Goal: Task Accomplishment & Management: Complete application form

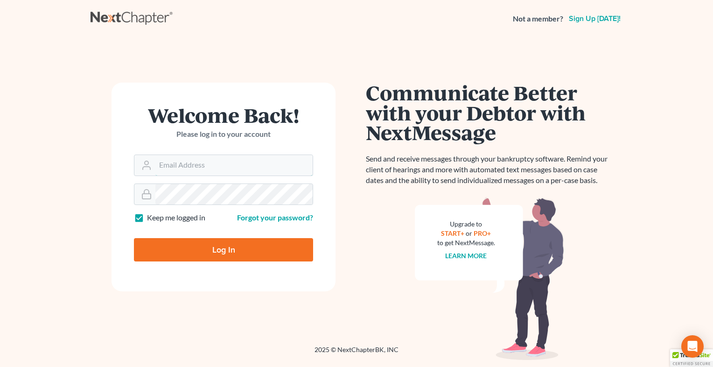
type input "[EMAIL_ADDRESS][DOMAIN_NAME]"
click at [197, 249] on input "Log In" at bounding box center [223, 249] width 179 height 23
type input "Thinking..."
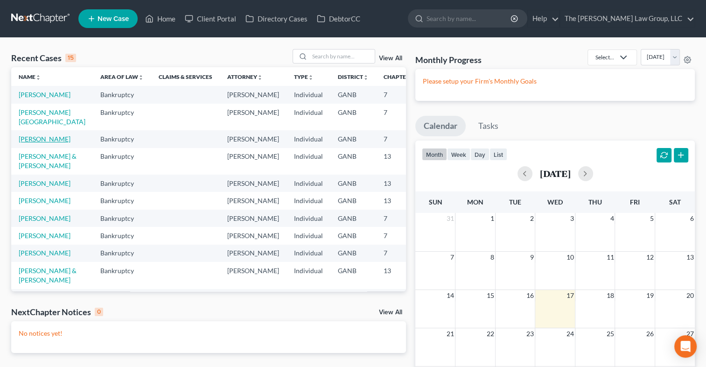
click at [40, 143] on link "[PERSON_NAME]" at bounding box center [45, 139] width 52 height 8
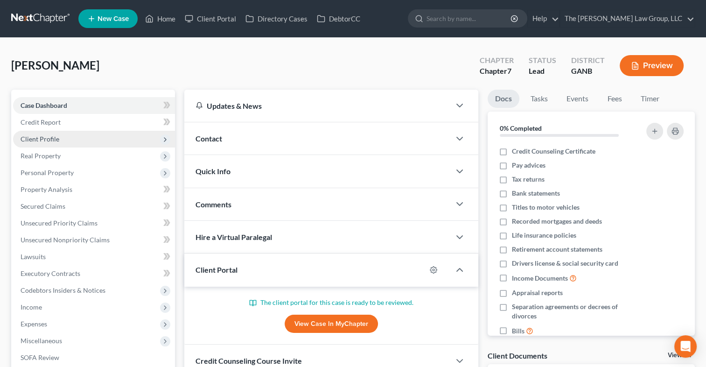
click at [44, 135] on span "Client Profile" at bounding box center [40, 139] width 39 height 8
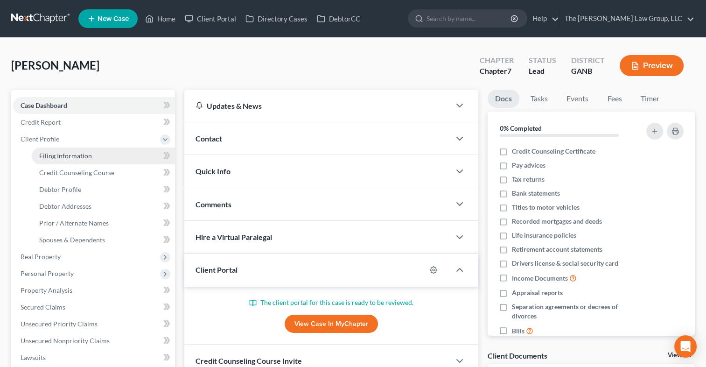
click at [48, 156] on span "Filing Information" at bounding box center [65, 156] width 53 height 8
select select "1"
select select "0"
select select "19"
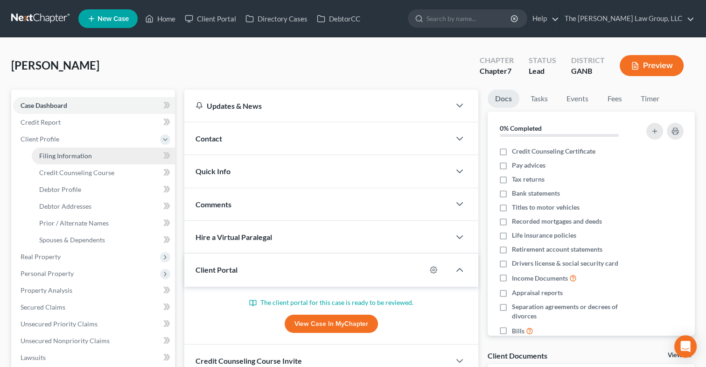
select select "0"
select select "10"
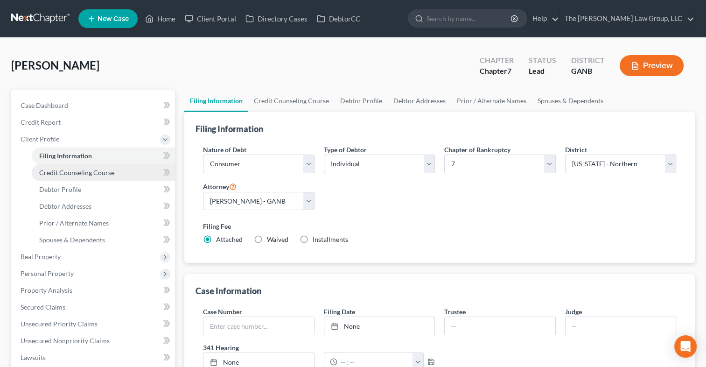
click at [58, 176] on span "Credit Counseling Course" at bounding box center [76, 173] width 75 height 8
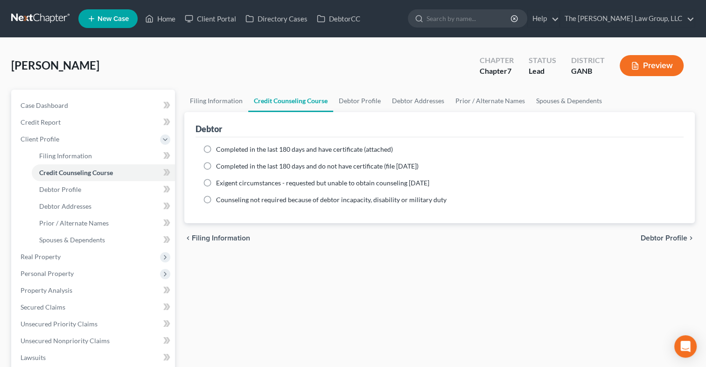
click at [216, 149] on label "Completed in the last 180 days and have certificate (attached)" at bounding box center [304, 149] width 177 height 9
click at [220, 149] on input "Completed in the last 180 days and have certificate (attached)" at bounding box center [223, 148] width 6 height 6
radio input "true"
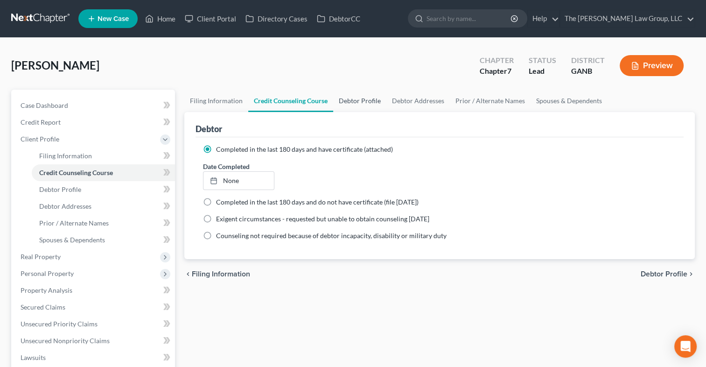
click at [366, 105] on link "Debtor Profile" at bounding box center [359, 101] width 53 height 22
select select "0"
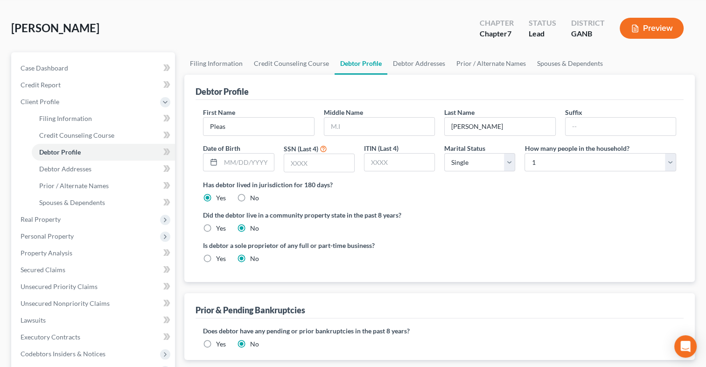
scroll to position [37, 0]
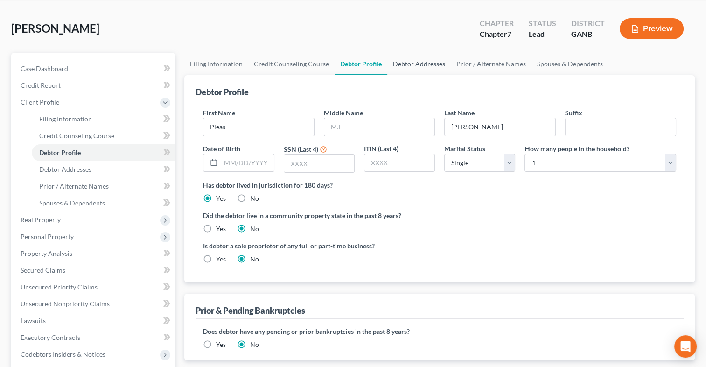
click at [407, 68] on link "Debtor Addresses" at bounding box center [420, 64] width 64 height 22
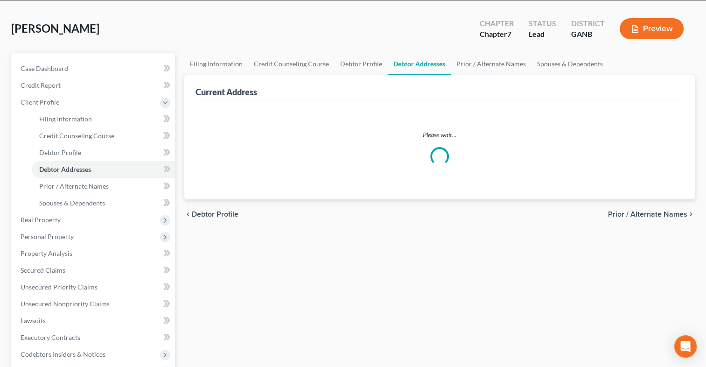
scroll to position [3, 0]
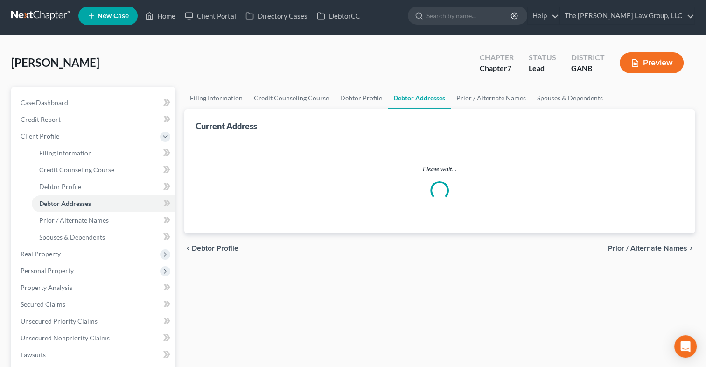
select select "0"
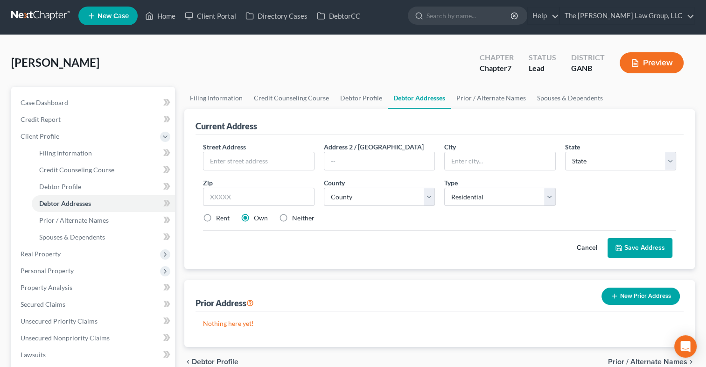
scroll to position [0, 0]
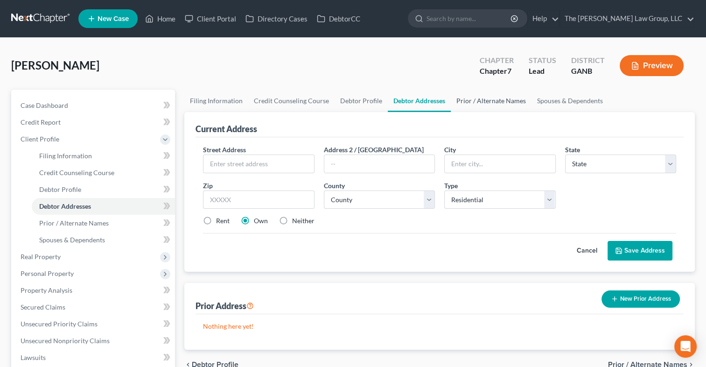
click at [497, 102] on link "Prior / Alternate Names" at bounding box center [491, 101] width 81 height 22
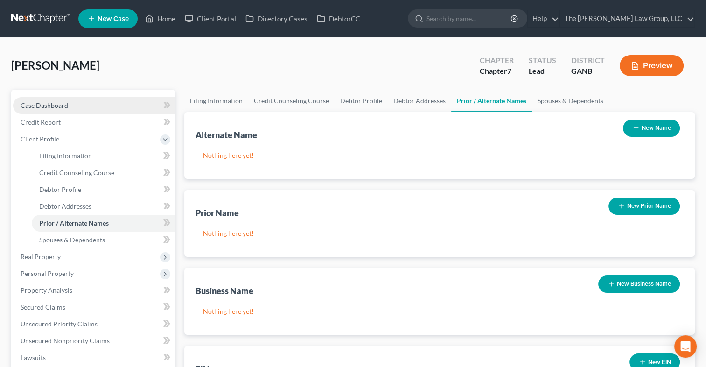
click at [47, 106] on span "Case Dashboard" at bounding box center [45, 105] width 48 height 8
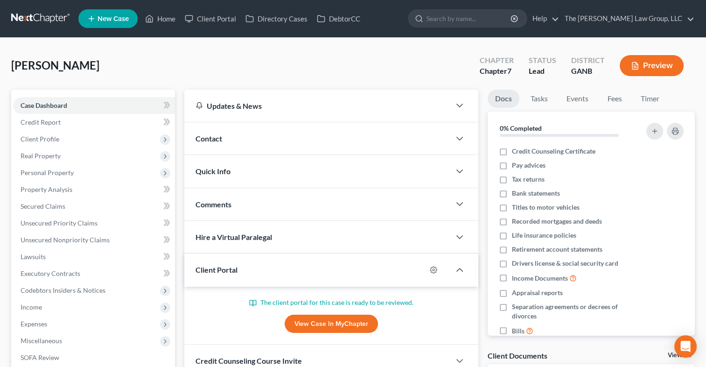
scroll to position [146, 0]
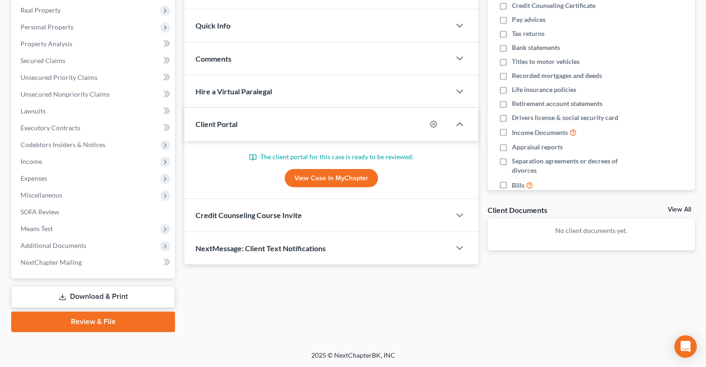
click at [324, 180] on link "View Case in MyChapter" at bounding box center [331, 178] width 93 height 19
